Goal: Obtain resource: Download file/media

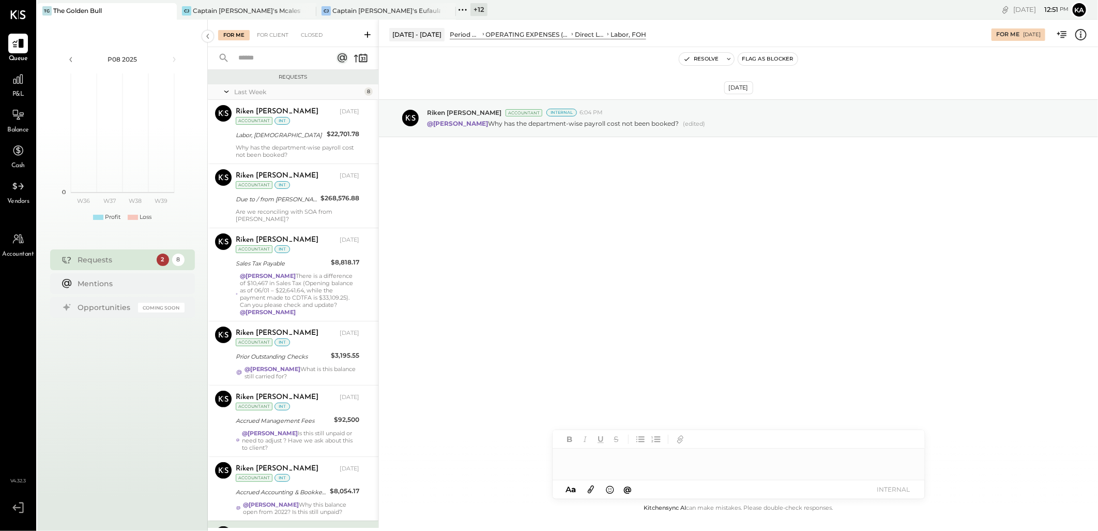
scroll to position [146, 0]
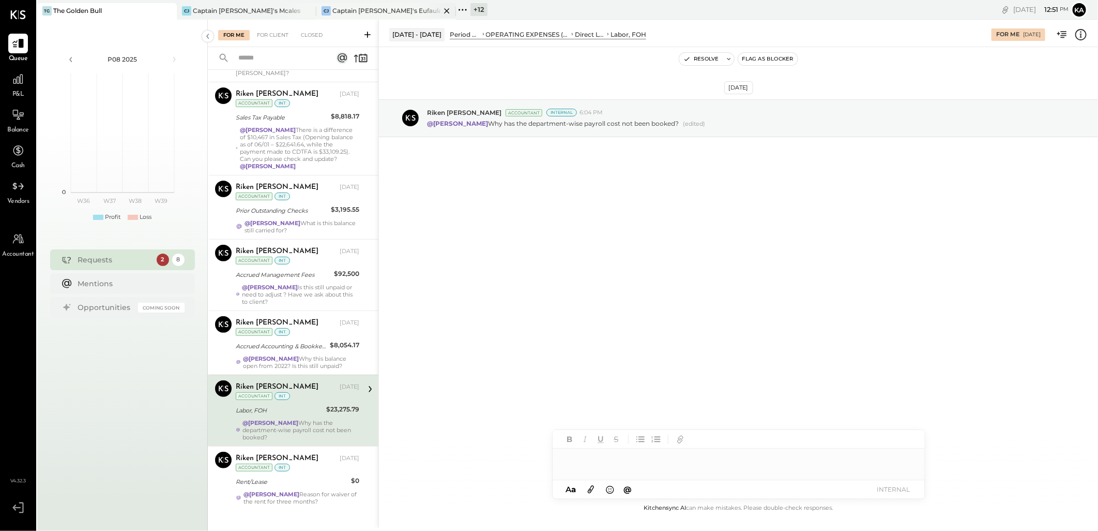
click at [444, 10] on icon at bounding box center [447, 11] width 13 height 12
click at [307, 10] on icon at bounding box center [307, 10] width 5 height 5
click at [184, 11] on icon at bounding box center [183, 9] width 13 height 13
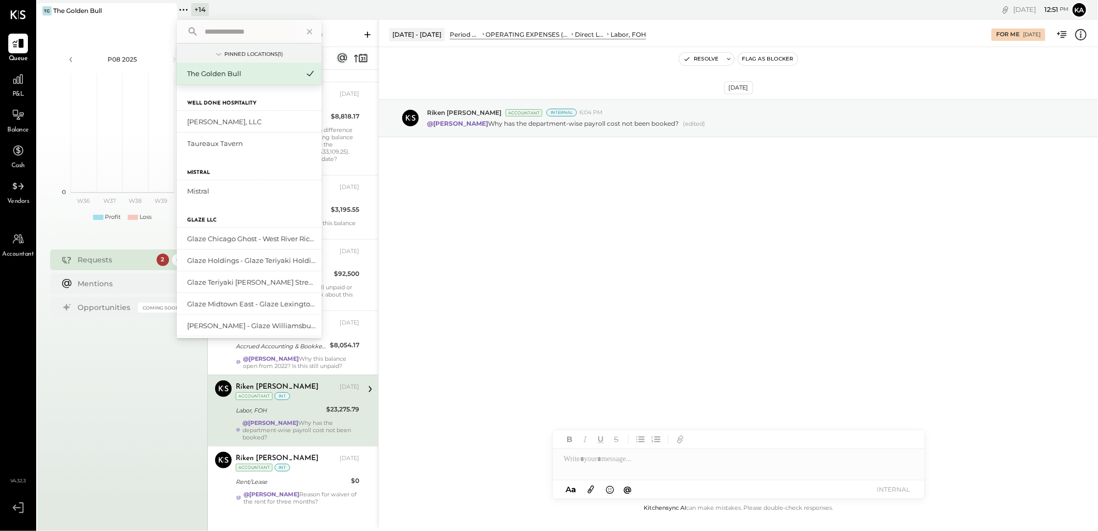
click at [216, 34] on input "text" at bounding box center [249, 31] width 96 height 19
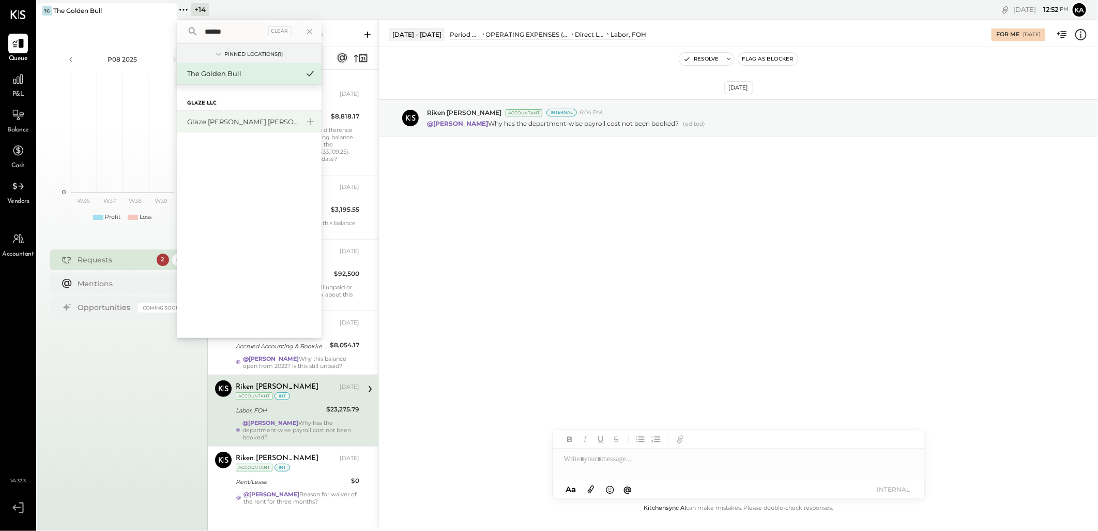
type input "******"
click at [233, 117] on div "Glaze [PERSON_NAME] [PERSON_NAME] LLC" at bounding box center [243, 122] width 112 height 10
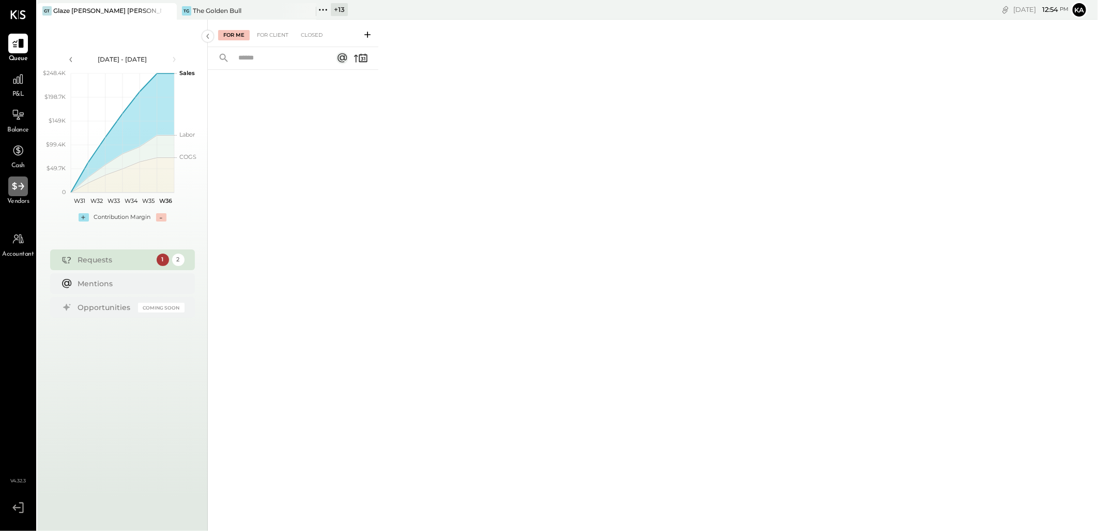
click at [16, 182] on icon at bounding box center [17, 185] width 13 height 13
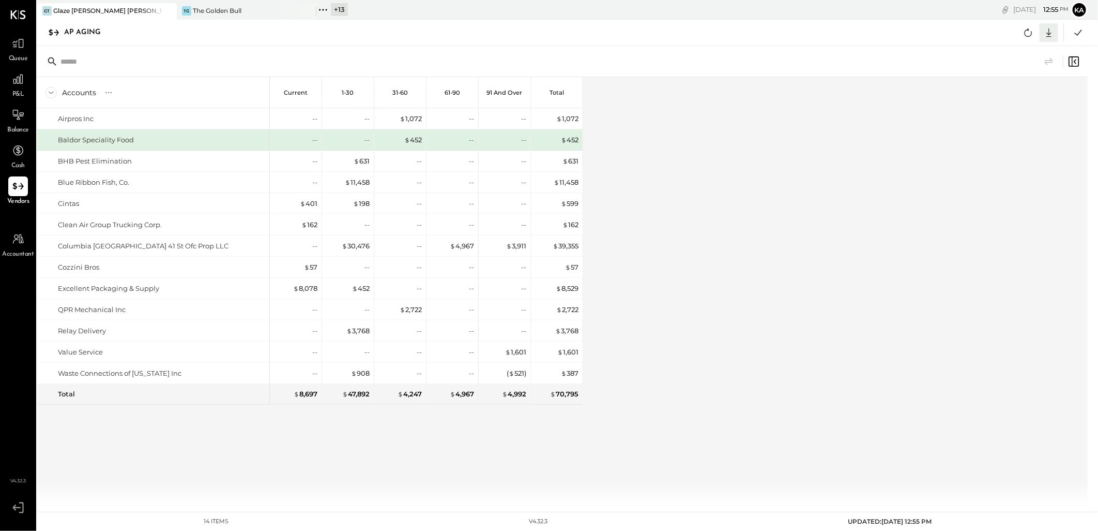
click at [1050, 35] on icon at bounding box center [1049, 32] width 5 height 9
click at [1012, 94] on div "Excel" at bounding box center [1017, 93] width 83 height 22
drag, startPoint x: 741, startPoint y: 394, endPoint x: 862, endPoint y: 417, distance: 122.8
click at [742, 396] on div "Accounts S % GL Current 1-30 31-60 61-90 91 and Over Total Airpros Inc Baldor S…" at bounding box center [563, 291] width 1052 height 428
drag, startPoint x: 324, startPoint y: 9, endPoint x: 326, endPoint y: 18, distance: 9.0
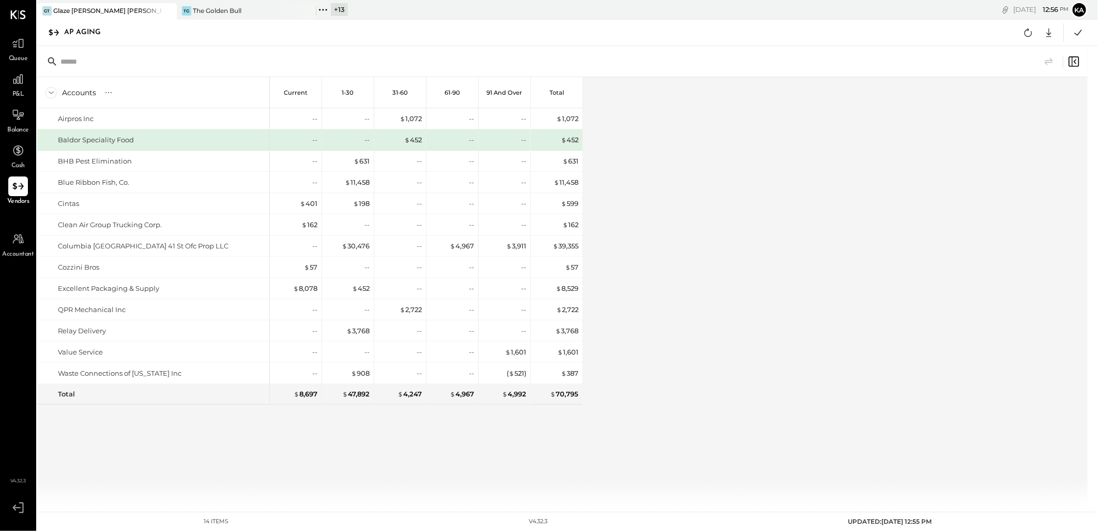
click at [324, 9] on icon at bounding box center [323, 9] width 13 height 13
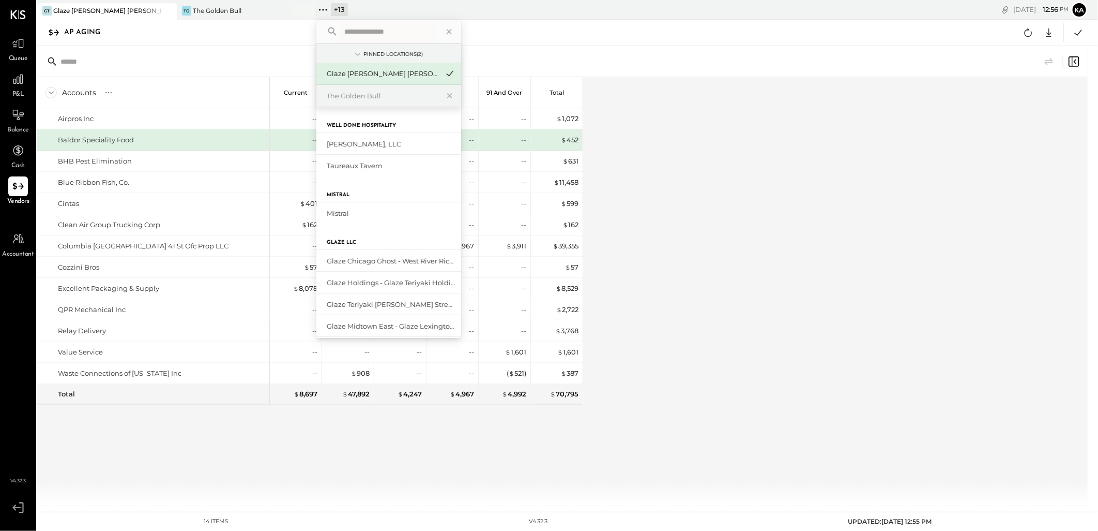
click at [357, 33] on input "text" at bounding box center [388, 31] width 96 height 19
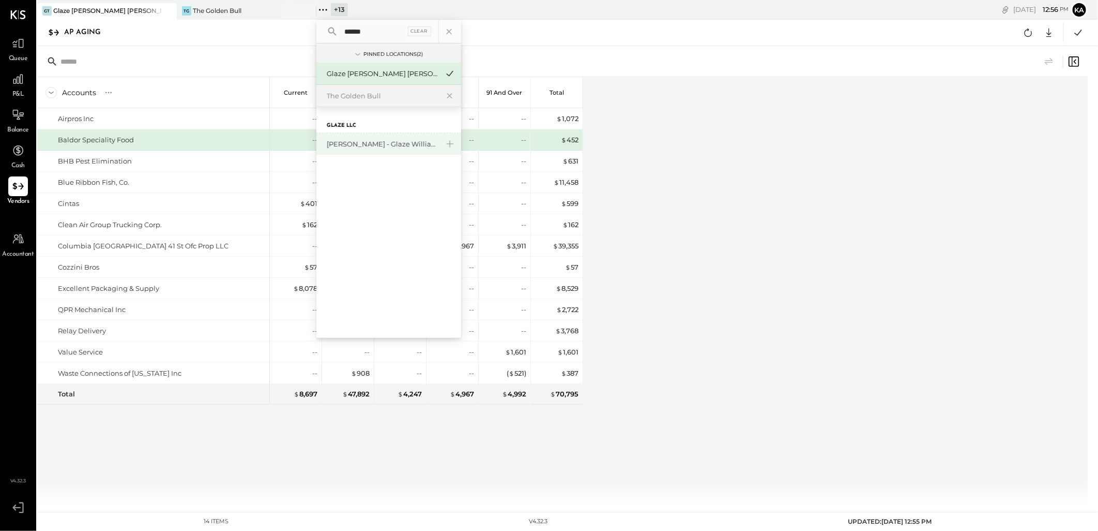
type input "******"
click at [389, 147] on div "[PERSON_NAME] - Glaze Williamsburg One LLC" at bounding box center [383, 144] width 112 height 10
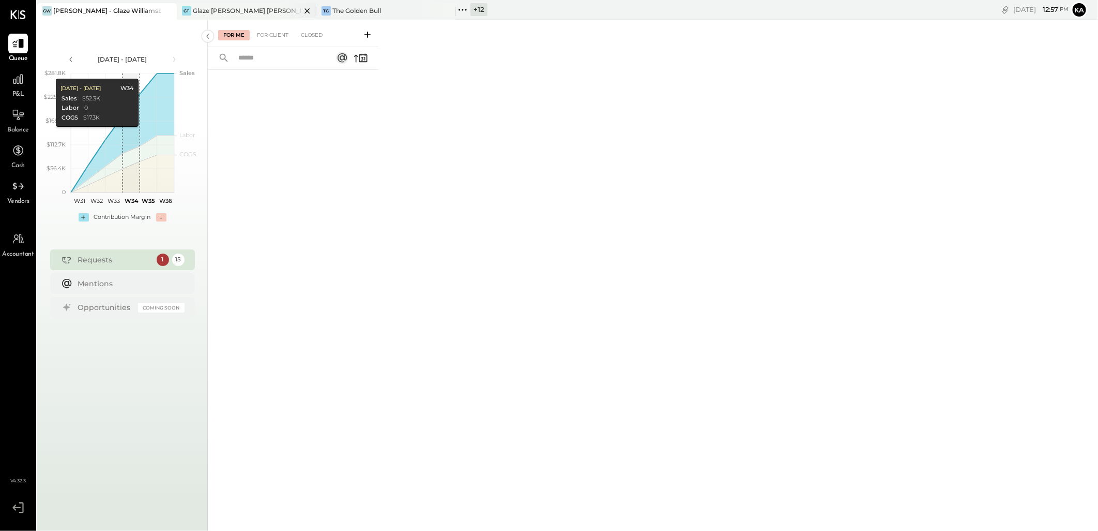
click at [308, 11] on icon at bounding box center [307, 10] width 5 height 5
click at [306, 11] on icon at bounding box center [307, 10] width 5 height 5
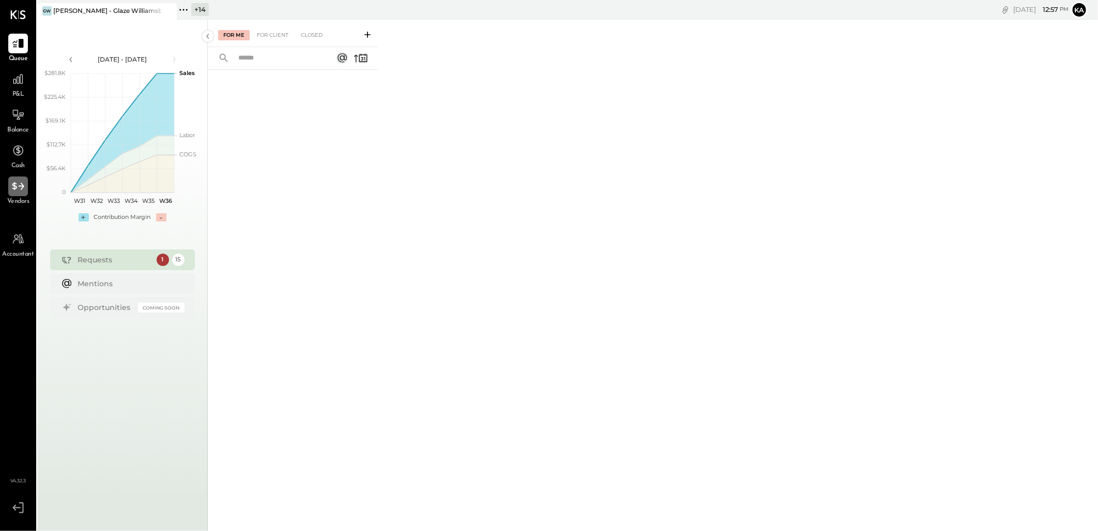
click at [18, 188] on icon at bounding box center [17, 185] width 13 height 13
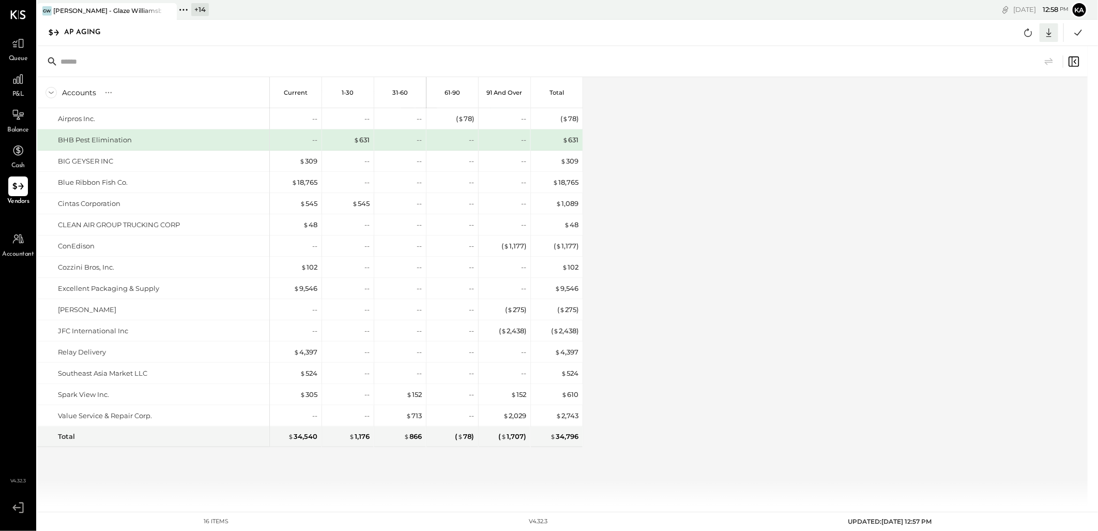
click at [1049, 32] on icon at bounding box center [1049, 32] width 5 height 9
click at [1027, 91] on div "Excel" at bounding box center [1017, 93] width 83 height 22
click at [725, 388] on div "Accounts S % GL Current 1-30 31-60 61-90 91 and Over Total Airpros Inc. BHB Pes…" at bounding box center [563, 291] width 1052 height 428
click at [184, 8] on icon at bounding box center [183, 9] width 13 height 13
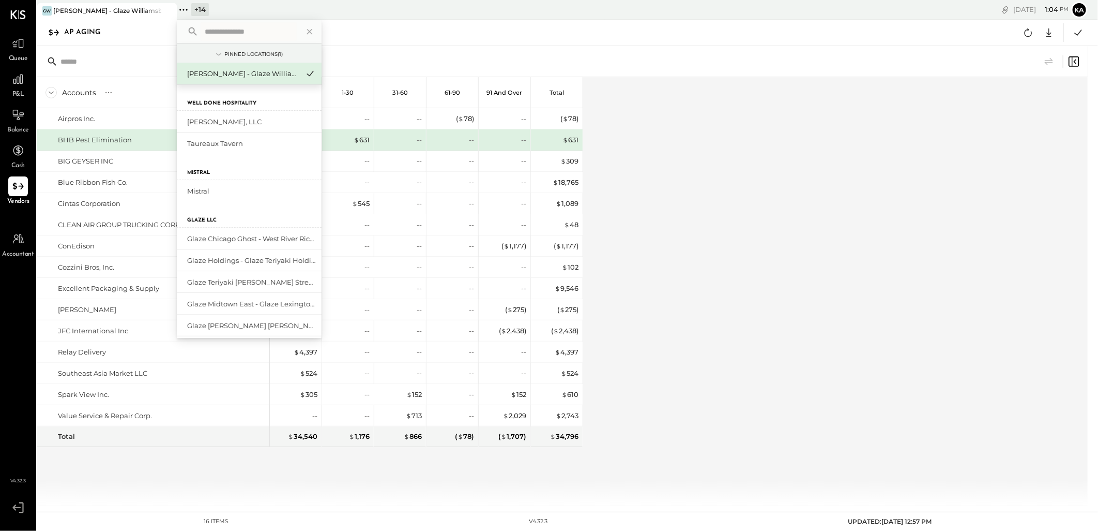
click at [213, 31] on input "text" at bounding box center [249, 31] width 96 height 19
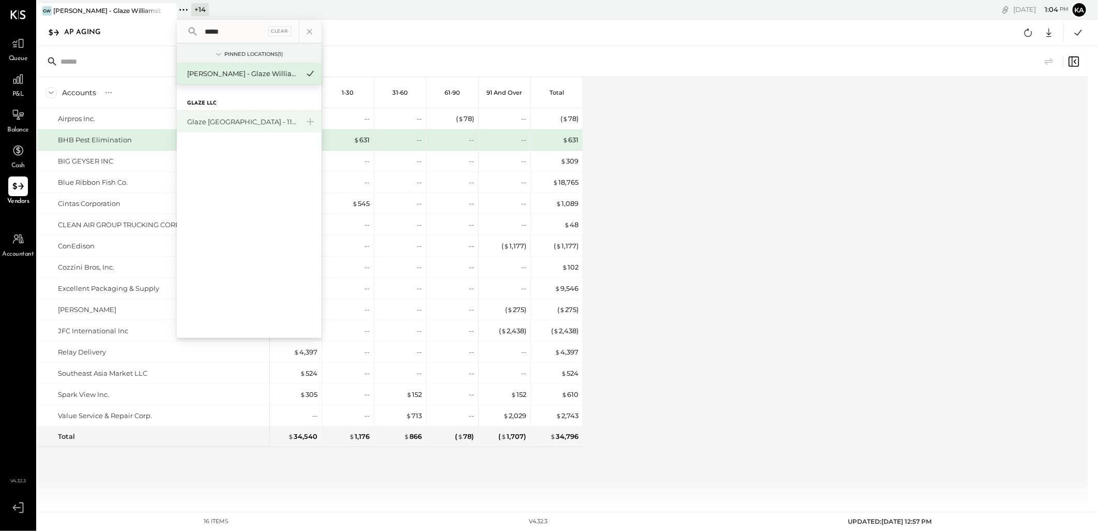
type input "*****"
click at [250, 122] on div "Glaze [GEOGRAPHIC_DATA] - 110 Uni" at bounding box center [243, 122] width 112 height 10
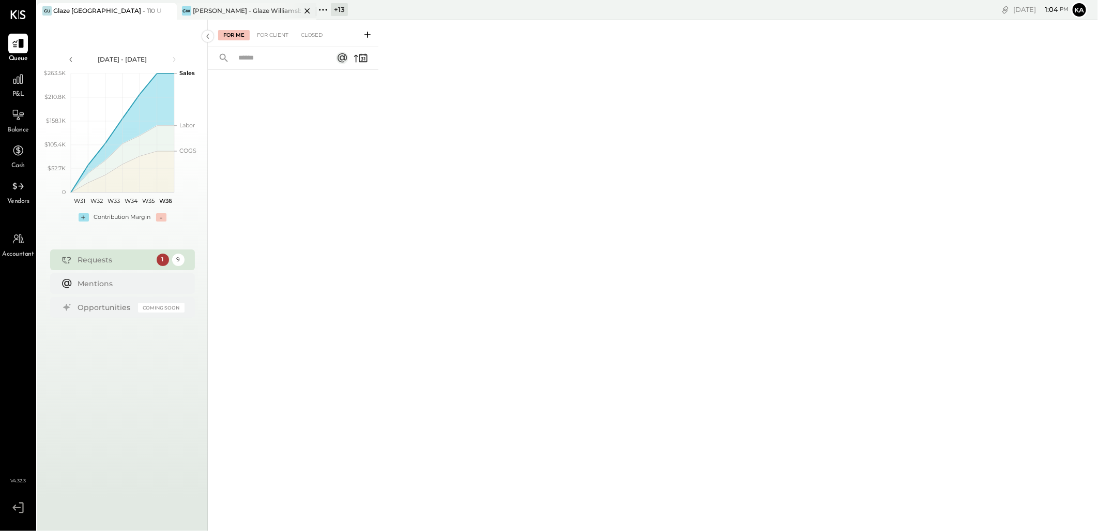
click at [306, 9] on icon at bounding box center [307, 10] width 5 height 5
click at [16, 190] on icon at bounding box center [17, 185] width 13 height 13
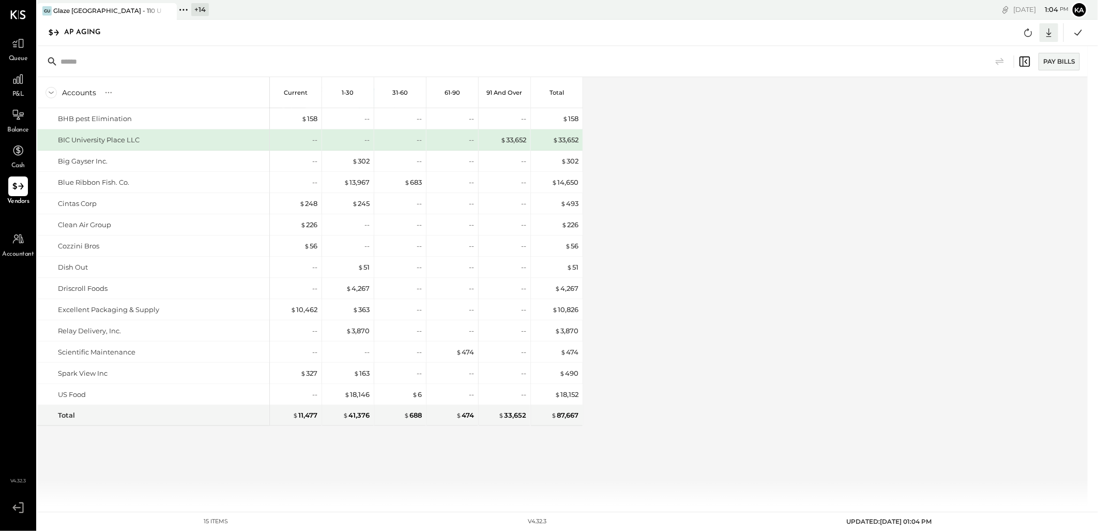
click at [1050, 33] on icon at bounding box center [1049, 32] width 13 height 13
click at [1017, 96] on div "Excel" at bounding box center [1017, 93] width 83 height 22
click at [654, 378] on div "Accounts S % GL Current 1-30 31-60 61-90 91 and Over Total BHB pest Elimination…" at bounding box center [563, 291] width 1052 height 428
click at [183, 9] on icon at bounding box center [184, 10] width 2 height 2
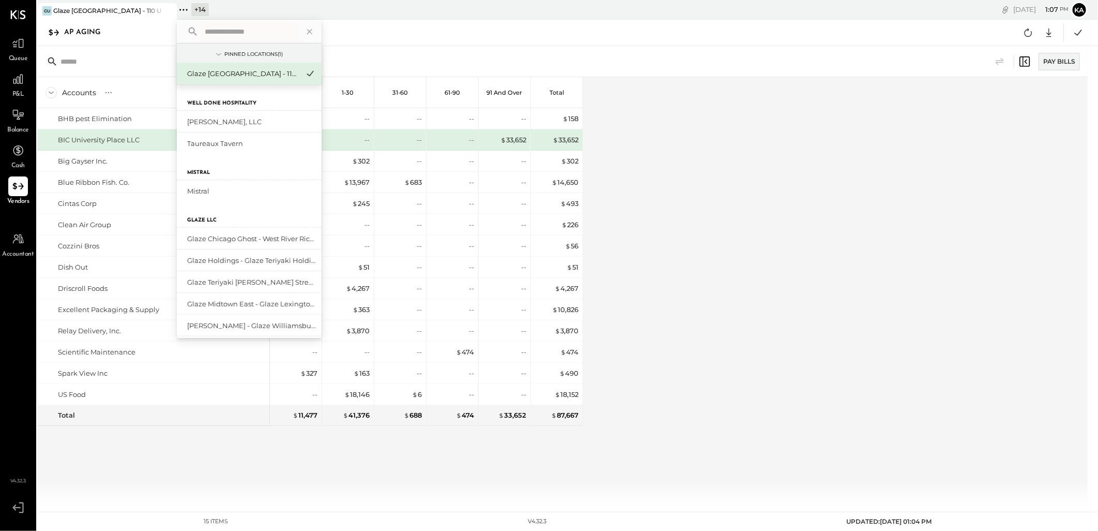
click at [236, 32] on input "text" at bounding box center [249, 31] width 96 height 19
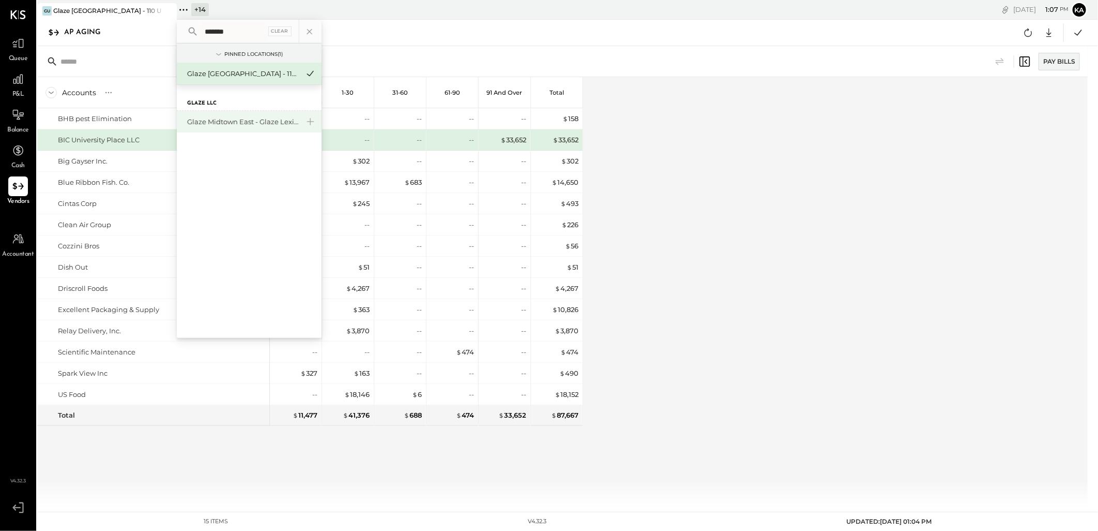
type input "*******"
click at [274, 123] on div "Glaze Midtown East - Glaze Lexington One LLC" at bounding box center [243, 122] width 112 height 10
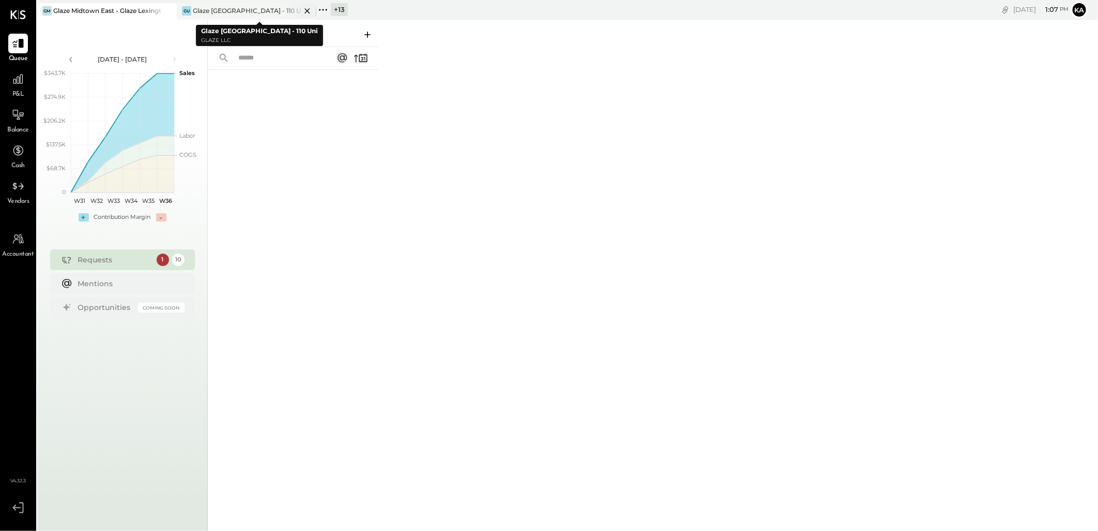
click at [307, 11] on icon at bounding box center [307, 11] width 13 height 12
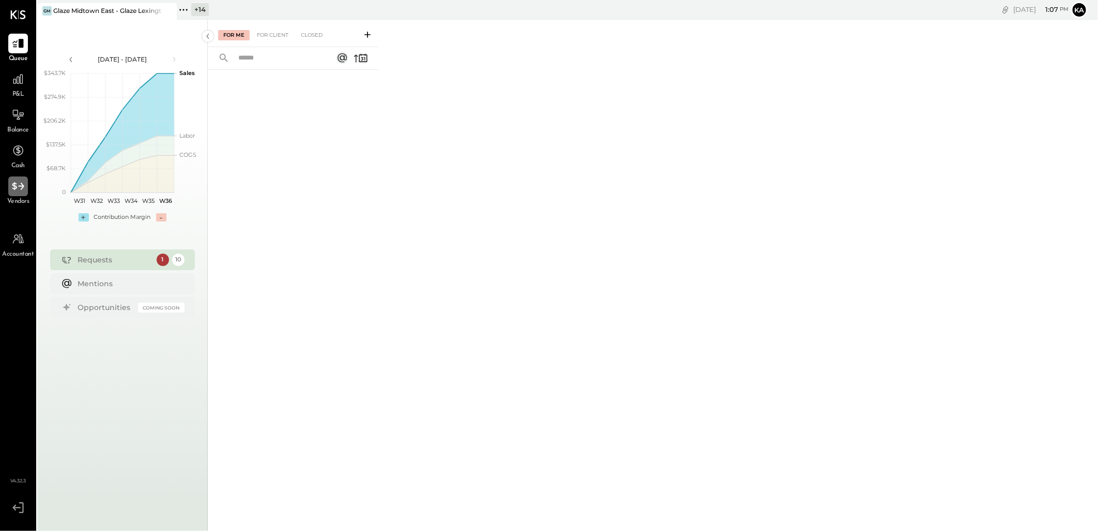
click at [17, 191] on icon at bounding box center [17, 185] width 13 height 13
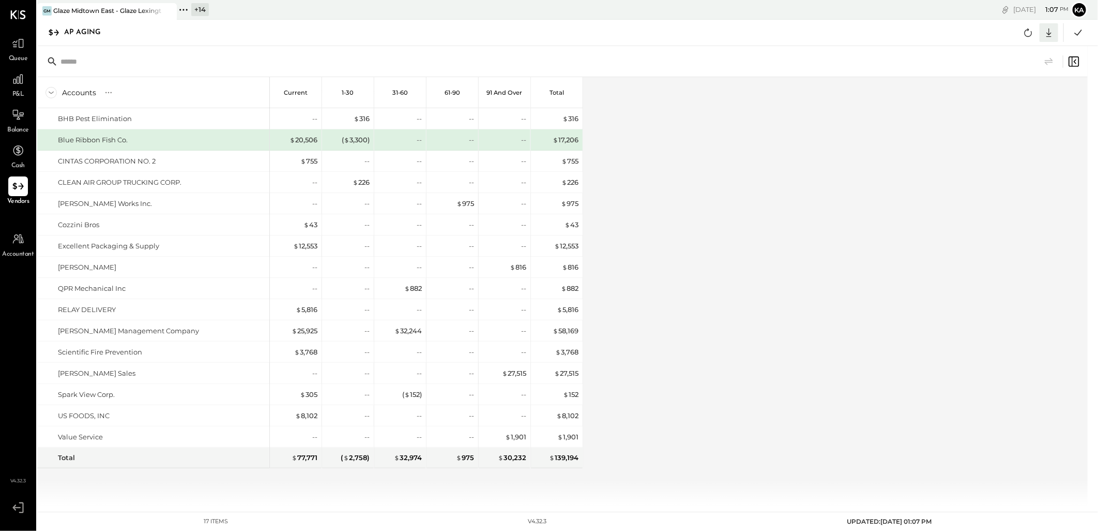
click at [1051, 28] on icon at bounding box center [1049, 32] width 13 height 13
click at [1021, 95] on div "Excel" at bounding box center [1017, 93] width 83 height 22
click at [732, 285] on div "Accounts S % GL Current 1-30 31-60 61-90 91 and Over Total BHB Pest Elimination…" at bounding box center [563, 291] width 1052 height 428
click at [182, 10] on icon at bounding box center [183, 9] width 13 height 13
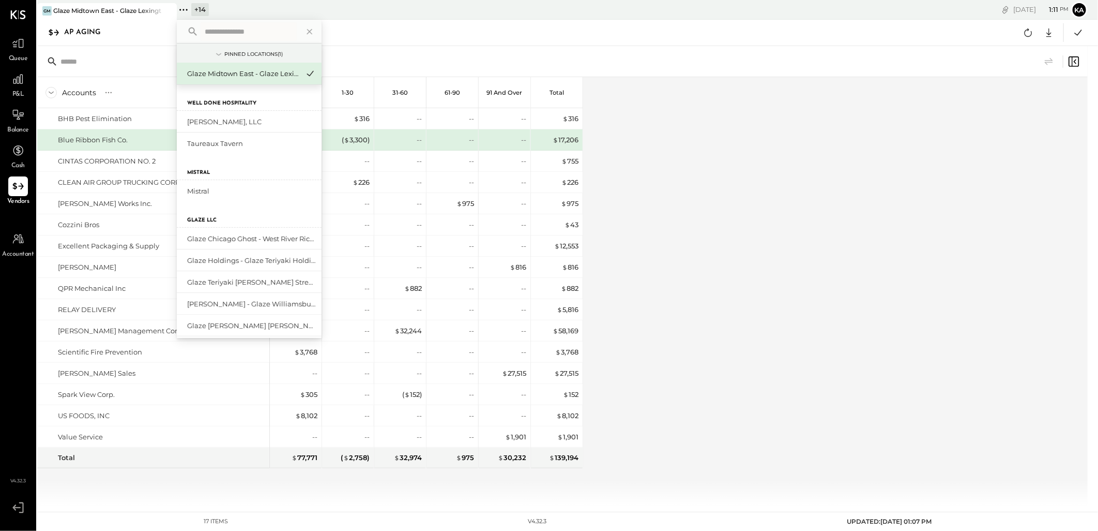
click at [231, 33] on input "text" at bounding box center [249, 31] width 96 height 19
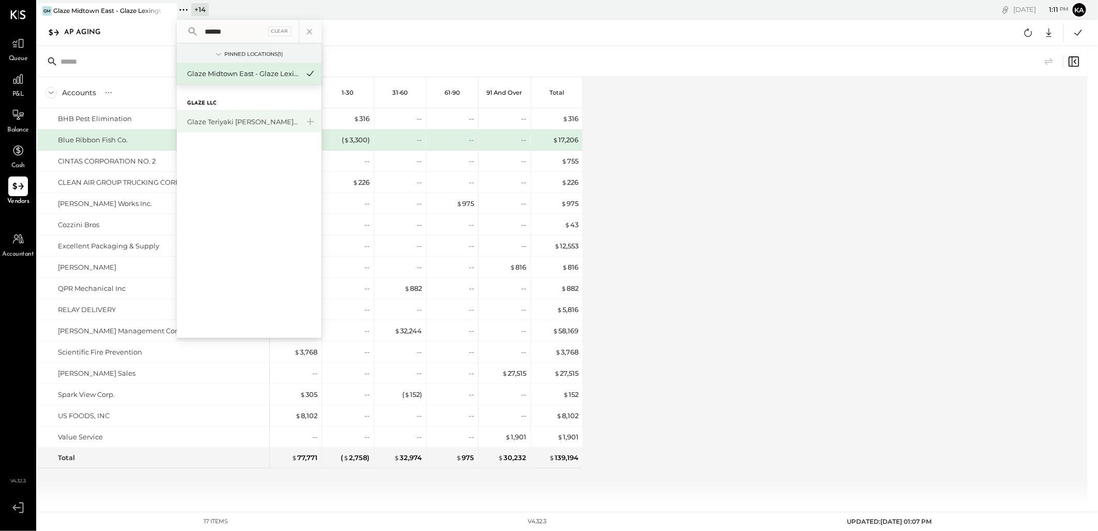
type input "******"
click at [254, 123] on div "Glaze Teriyaki [PERSON_NAME] Street - [PERSON_NAME] River [PERSON_NAME] LLC" at bounding box center [243, 122] width 112 height 10
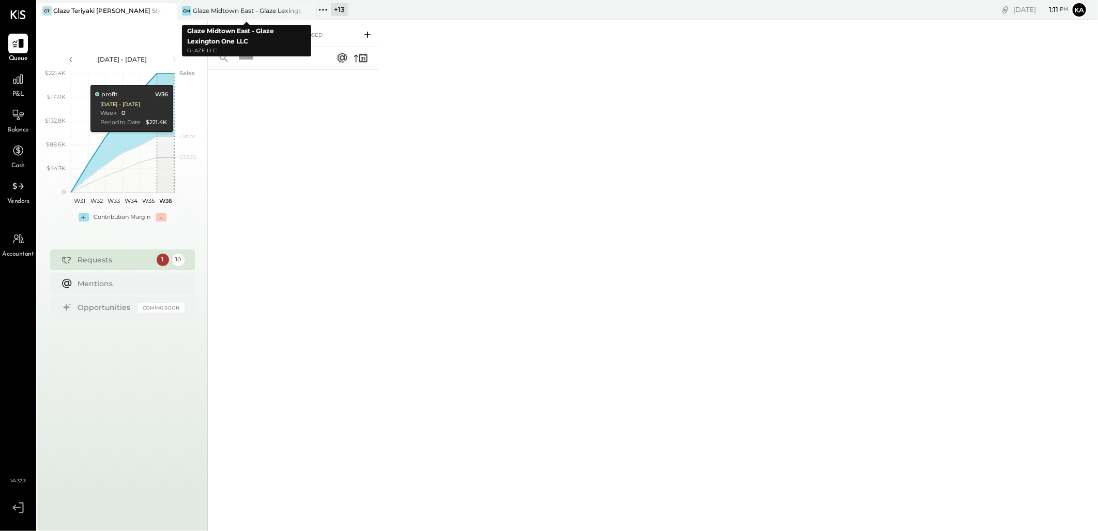
click at [308, 8] on icon at bounding box center [307, 11] width 13 height 12
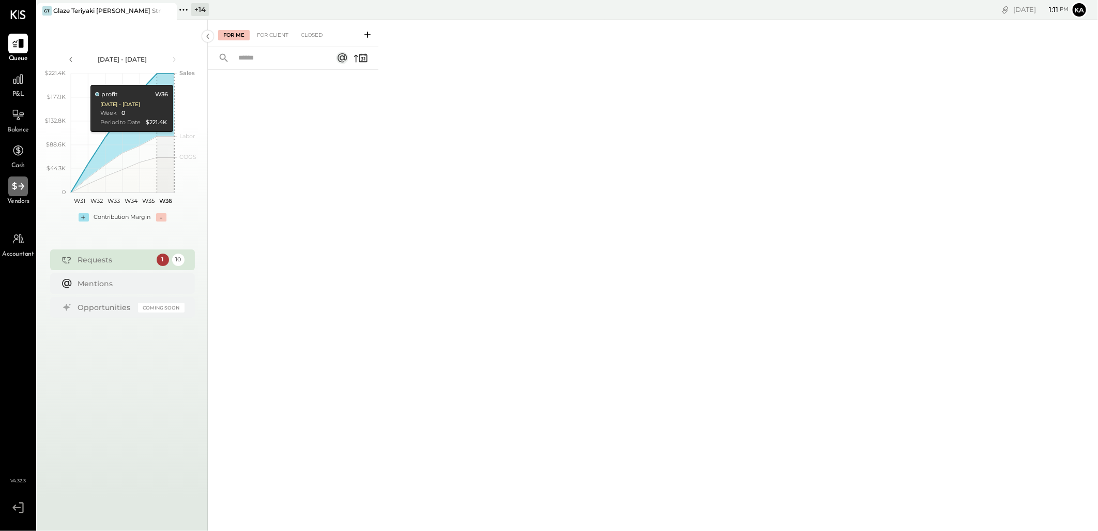
click at [14, 188] on icon at bounding box center [18, 186] width 12 height 8
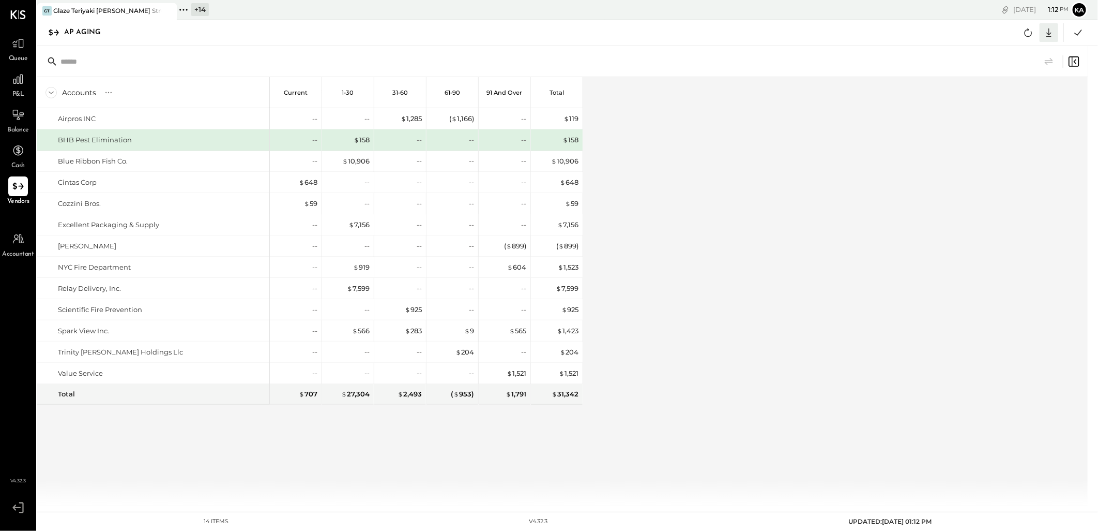
click at [1050, 33] on icon at bounding box center [1049, 32] width 5 height 9
click at [1001, 95] on div "Excel" at bounding box center [1017, 93] width 83 height 22
click at [716, 297] on div "Accounts S % GL Current 1-30 31-60 61-90 91 and Over Total Airpros INC BHB Pest…" at bounding box center [563, 291] width 1052 height 428
click at [174, 11] on icon at bounding box center [167, 11] width 13 height 12
click at [44, 10] on icon at bounding box center [43, 9] width 13 height 13
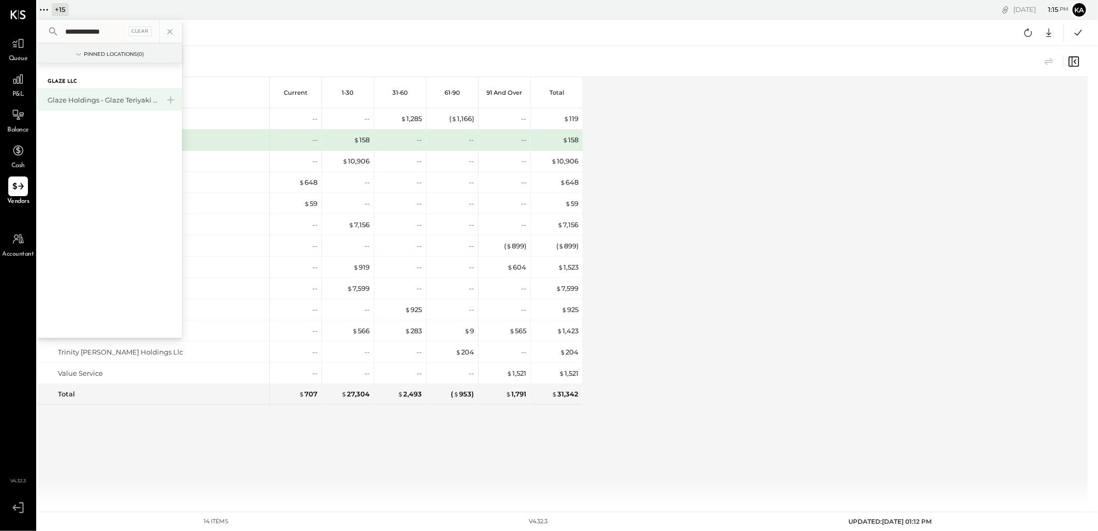
type input "**********"
click at [142, 96] on div "Glaze Holdings - Glaze Teriyaki Holdings LLC" at bounding box center [104, 100] width 112 height 10
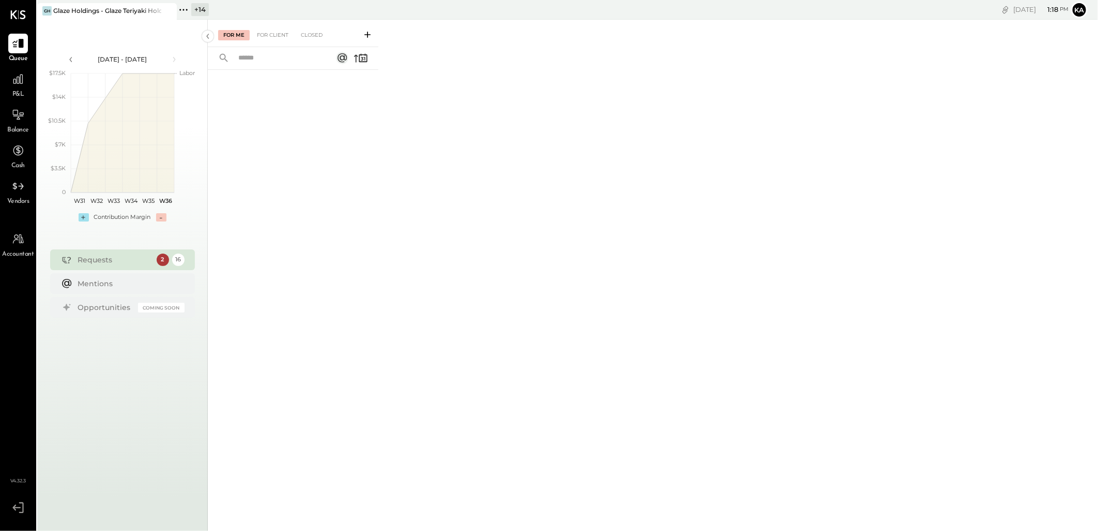
click at [183, 8] on icon at bounding box center [183, 9] width 13 height 13
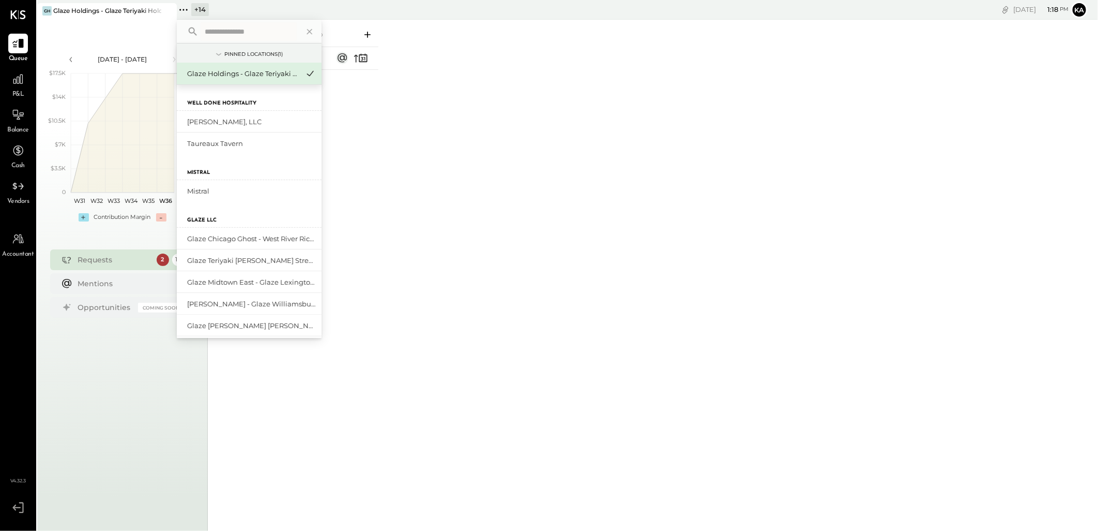
click at [219, 34] on input "text" at bounding box center [249, 31] width 96 height 19
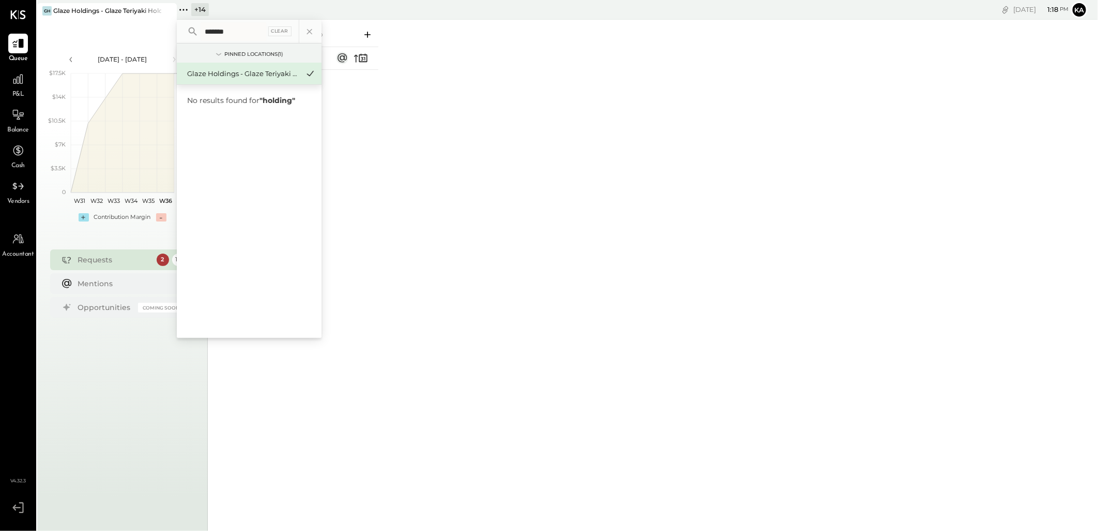
type input "*******"
click at [216, 71] on div "Glaze Holdings - Glaze Teriyaki Holdings LLC" at bounding box center [243, 74] width 112 height 10
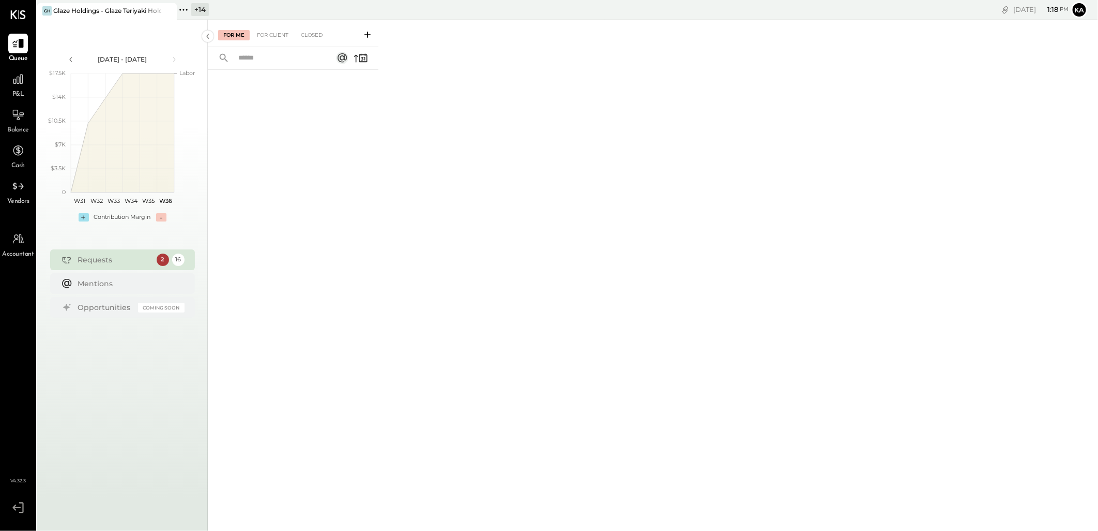
drag, startPoint x: 513, startPoint y: 164, endPoint x: 369, endPoint y: 175, distance: 144.7
click at [509, 164] on div "For Me For Client Closed" at bounding box center [653, 274] width 891 height 508
click at [12, 192] on div at bounding box center [18, 186] width 20 height 20
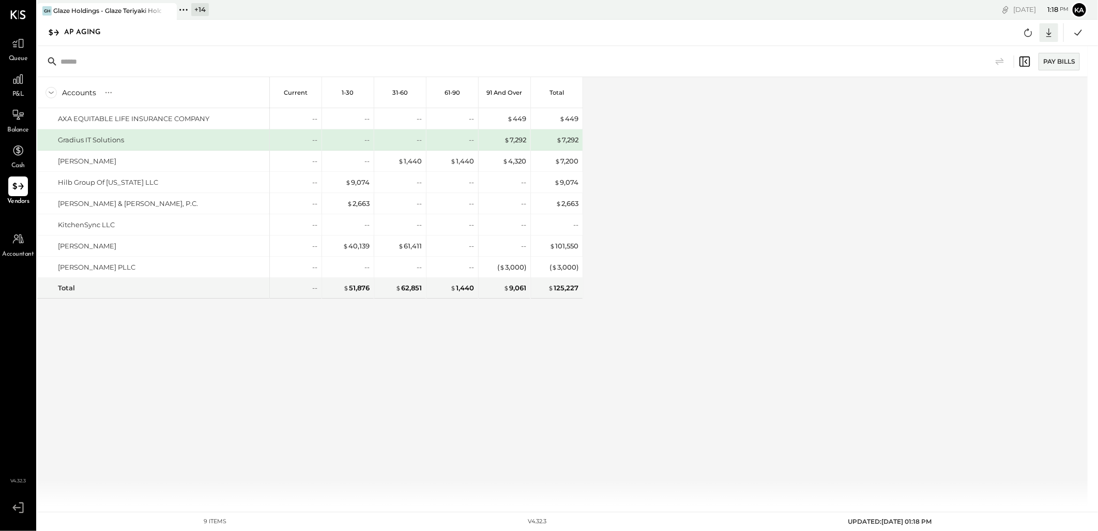
click at [1049, 34] on icon at bounding box center [1049, 32] width 5 height 9
click at [999, 96] on div "Excel" at bounding box center [1017, 93] width 83 height 22
click at [521, 381] on div "Accounts S % GL Current 1-30 31-60 61-90 91 and Over Total AXA EQUITABLE LIFE I…" at bounding box center [310, 291] width 546 height 428
click at [185, 6] on icon at bounding box center [183, 9] width 13 height 13
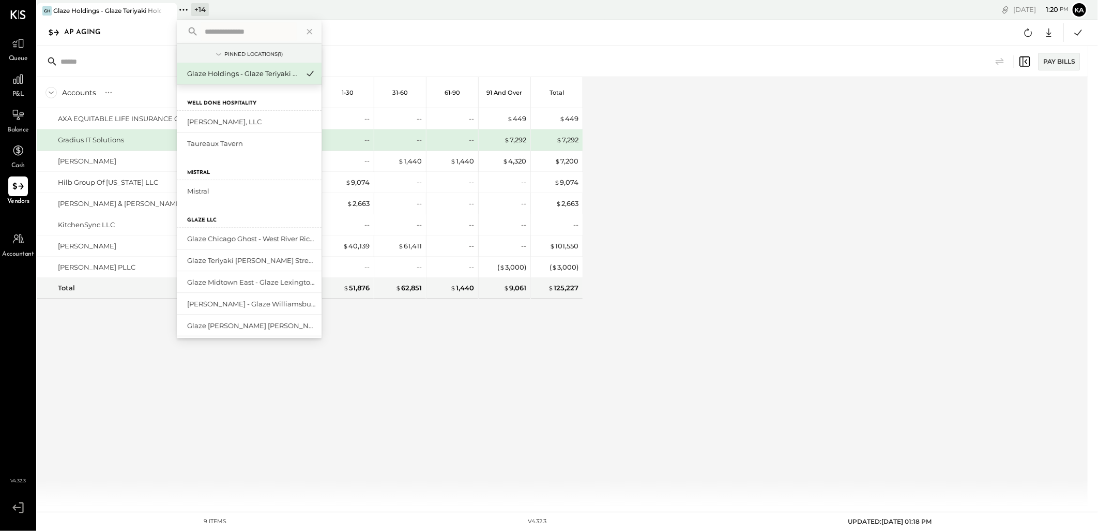
click at [220, 32] on input "text" at bounding box center [249, 31] width 96 height 19
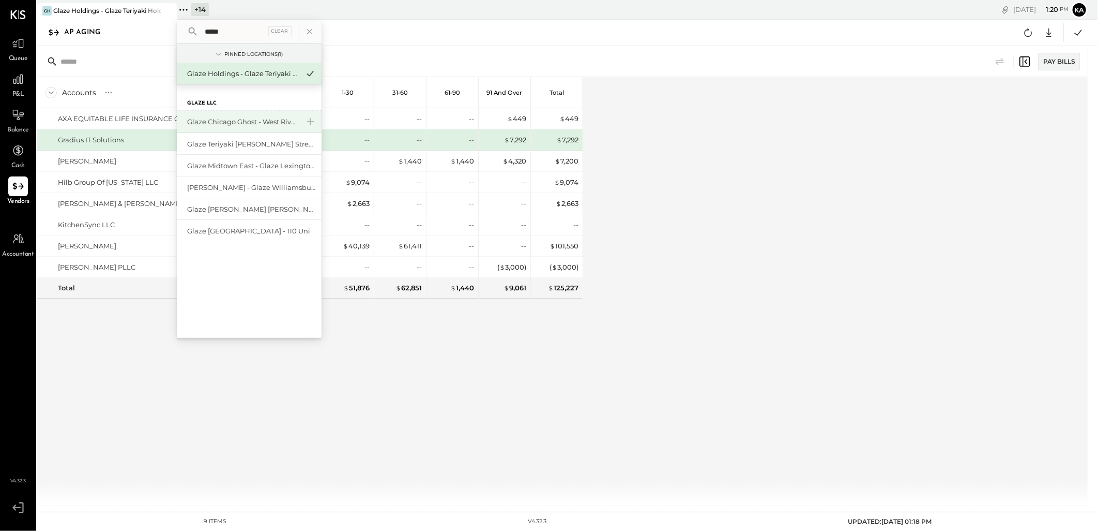
type input "*****"
click at [230, 119] on div "Glaze Chicago Ghost - West River Rice LLC" at bounding box center [243, 122] width 112 height 10
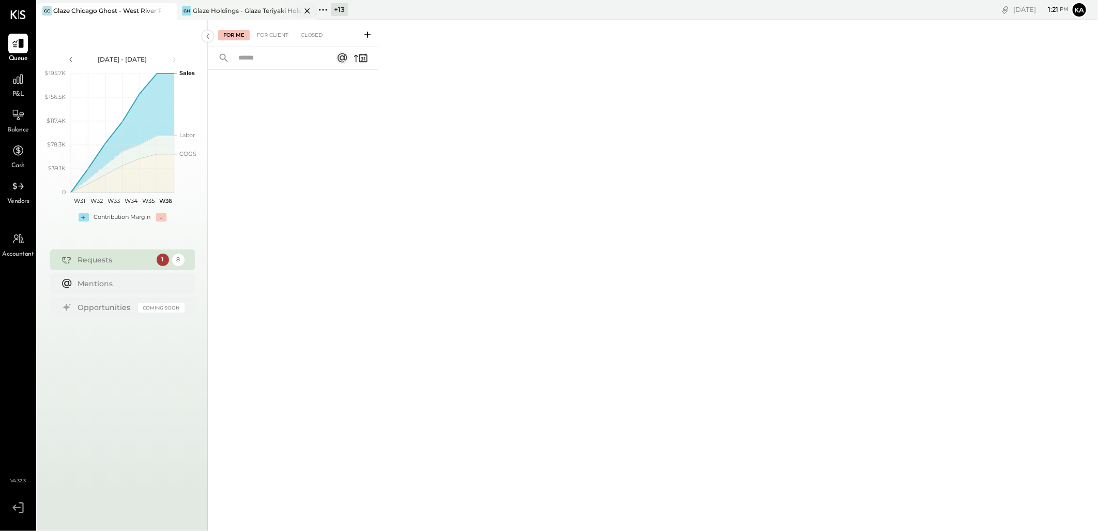
click at [307, 12] on icon at bounding box center [307, 11] width 13 height 12
click at [8, 194] on div at bounding box center [18, 186] width 20 height 20
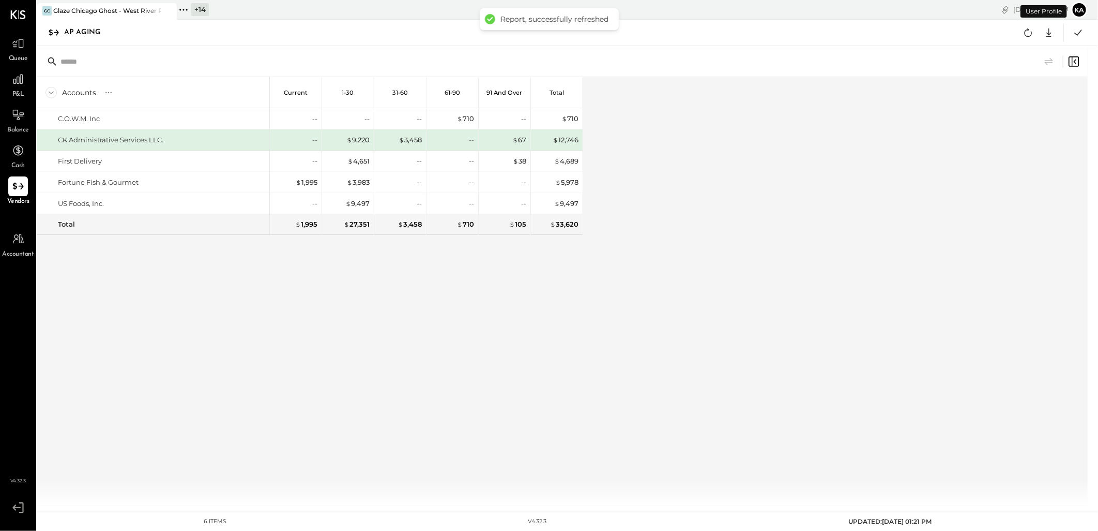
click at [891, 267] on div "Accounts S % GL Current 1-30 31-60 61-90 91 and Over Total C.O.W.M. Inc CK Admi…" at bounding box center [563, 291] width 1052 height 428
click at [1046, 31] on icon at bounding box center [1049, 32] width 13 height 13
click at [1007, 89] on div "Excel" at bounding box center [1017, 93] width 83 height 22
drag, startPoint x: 549, startPoint y: 388, endPoint x: 513, endPoint y: 217, distance: 174.9
click at [549, 388] on div "Accounts S % GL Current 1-30 31-60 61-90 91 and Over Total C.O.W.M. Inc CK Admi…" at bounding box center [310, 291] width 546 height 428
